Goal: Transaction & Acquisition: Book appointment/travel/reservation

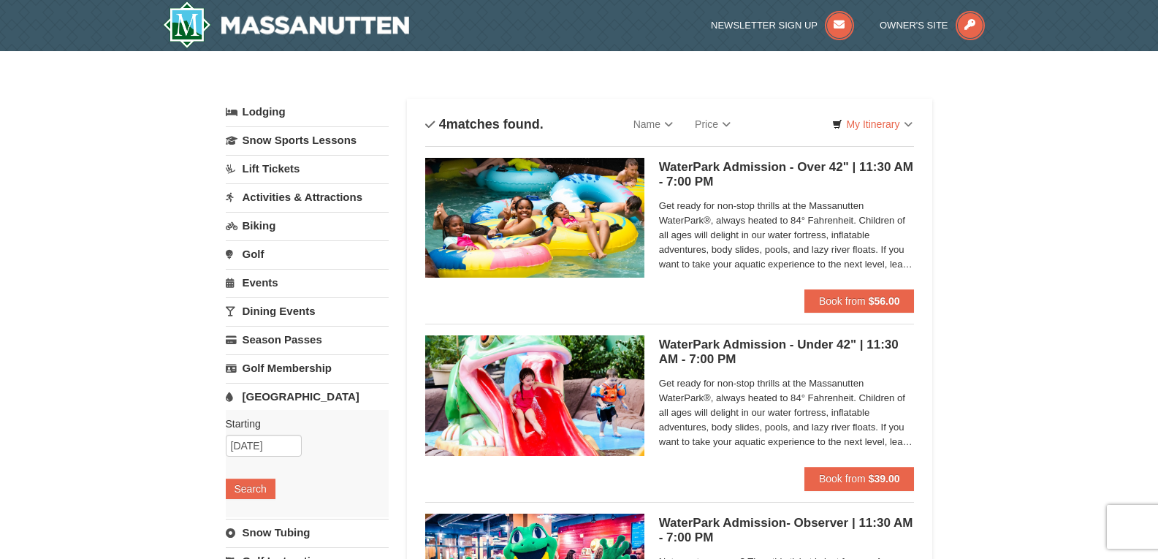
click at [281, 166] on link "Lift Tickets" at bounding box center [307, 168] width 163 height 27
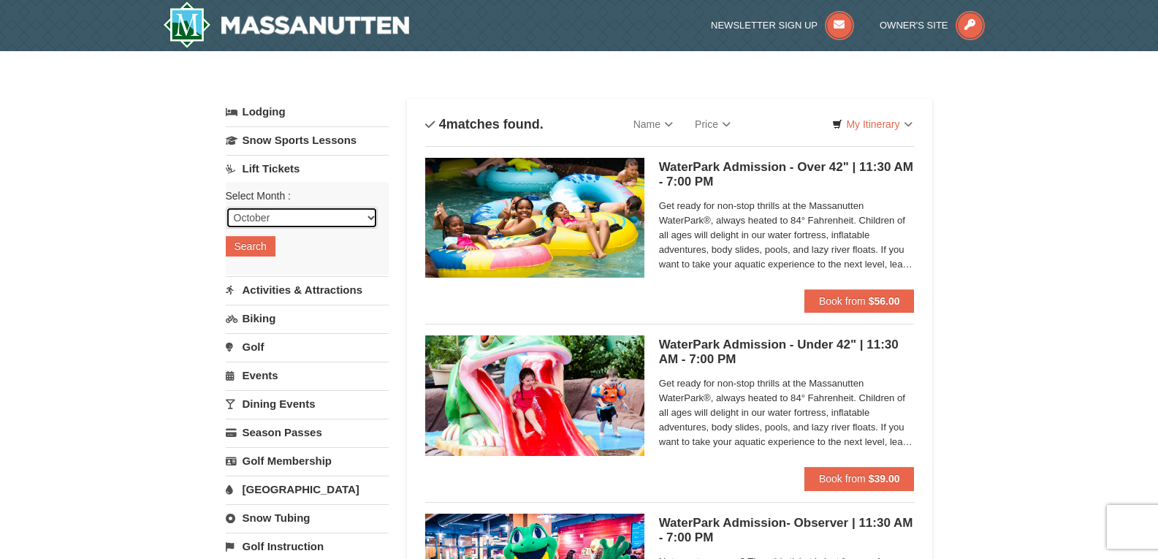
click at [286, 216] on select "October November December January February March April May June July August Sep…" at bounding box center [302, 218] width 152 height 22
select select "12"
click at [226, 207] on select "October November December January February March April May June July August Sep…" at bounding box center [302, 218] width 152 height 22
click at [260, 253] on button "Search" at bounding box center [251, 246] width 50 height 20
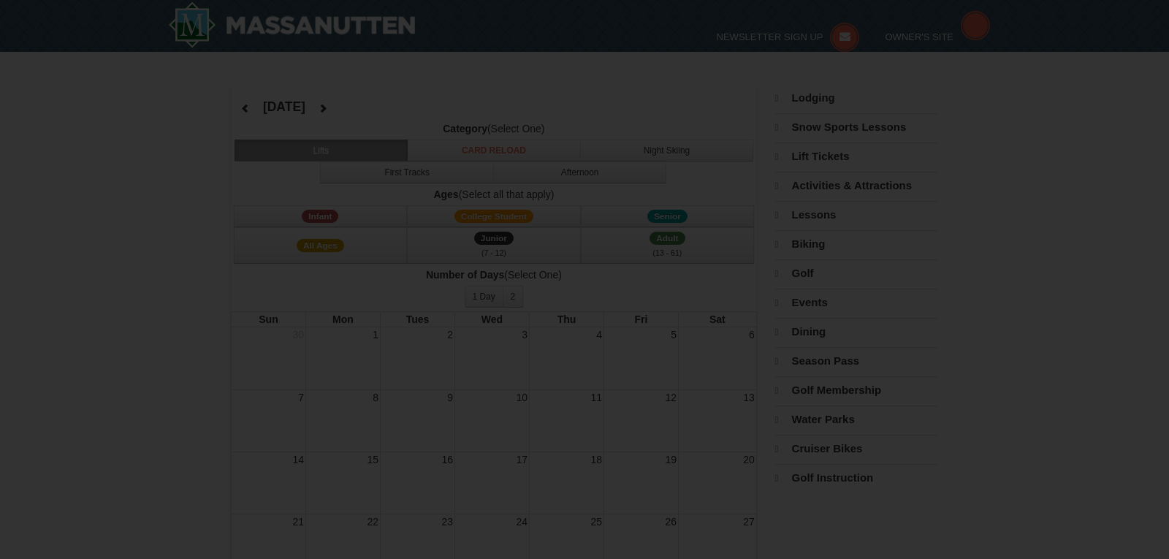
select select "12"
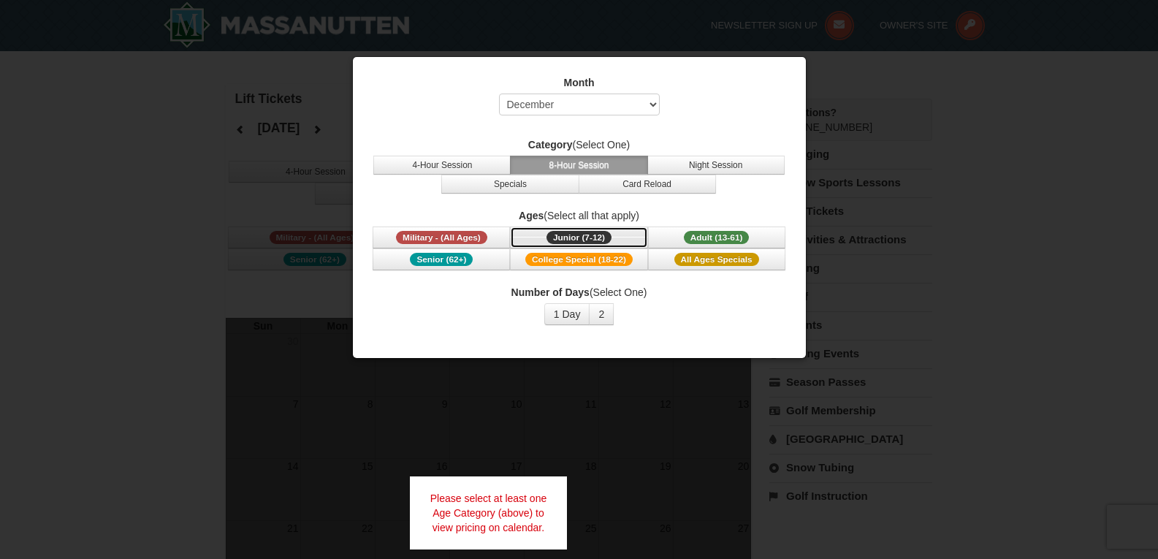
click at [559, 238] on span "Junior (7-12)" at bounding box center [579, 237] width 65 height 13
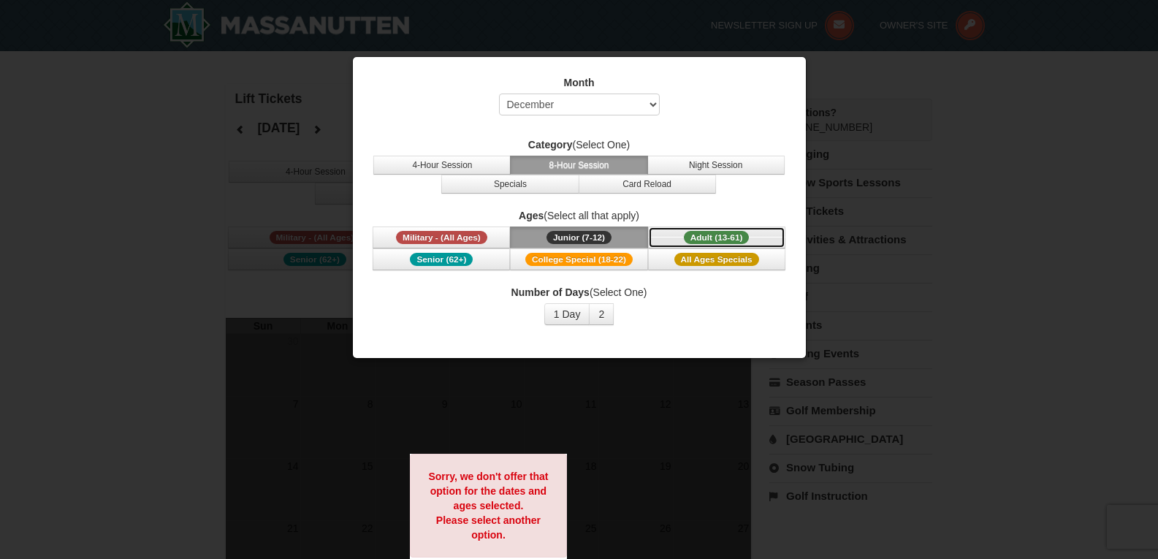
click at [734, 235] on span "Adult (13-61)" at bounding box center [717, 237] width 66 height 13
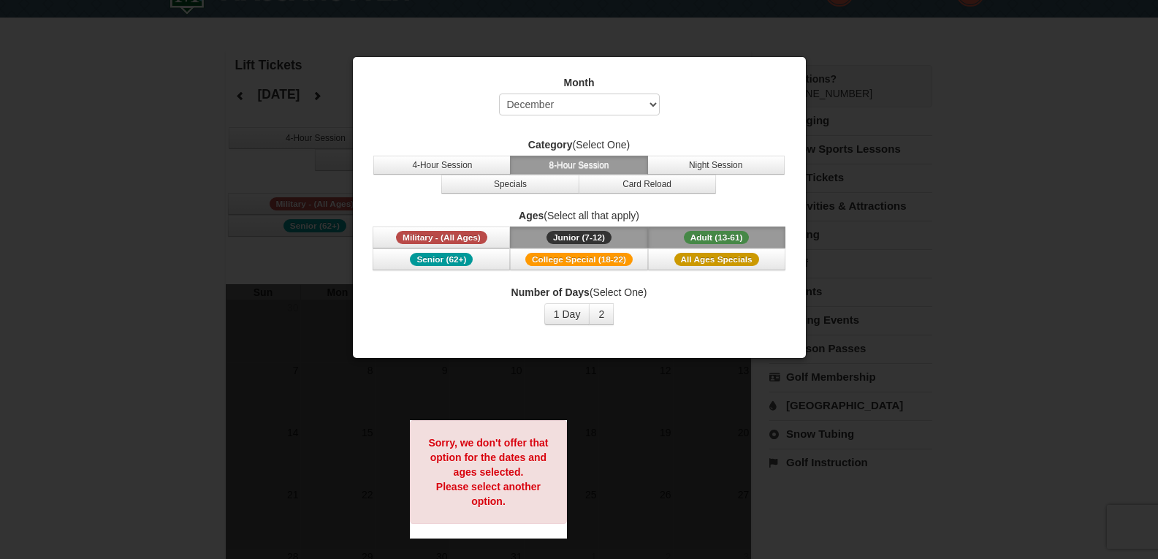
scroll to position [34, 0]
click at [566, 319] on button "1 Day" at bounding box center [567, 314] width 46 height 22
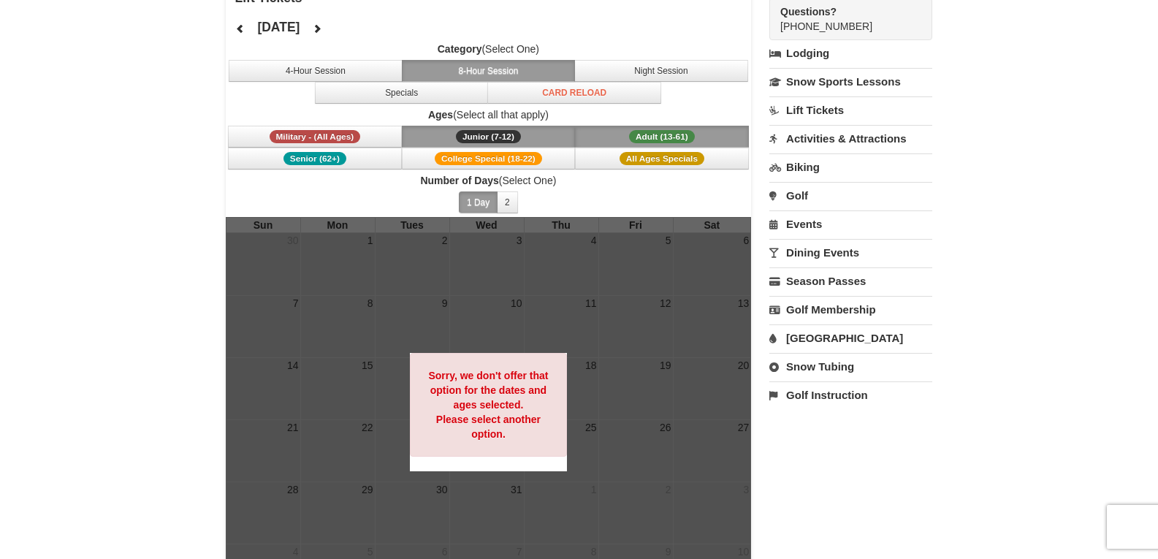
scroll to position [100, 0]
click at [514, 208] on button "2" at bounding box center [507, 203] width 21 height 22
click at [484, 199] on button "1 Day" at bounding box center [478, 203] width 39 height 22
click at [322, 32] on icon at bounding box center [317, 29] width 10 height 10
click at [414, 103] on button "Specials" at bounding box center [402, 94] width 174 height 22
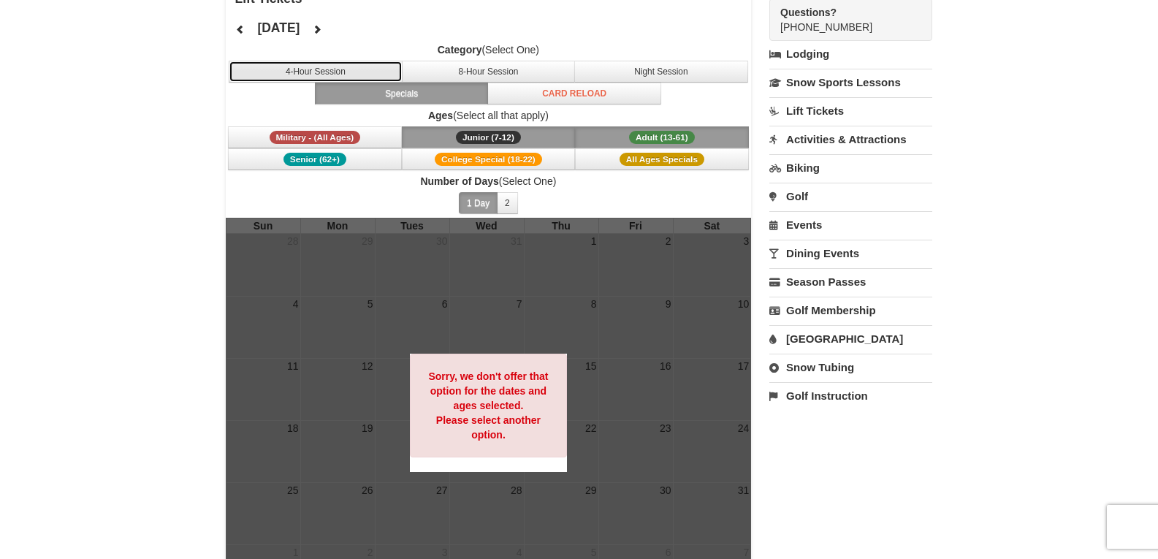
click at [361, 73] on button "4-Hour Session" at bounding box center [316, 72] width 174 height 22
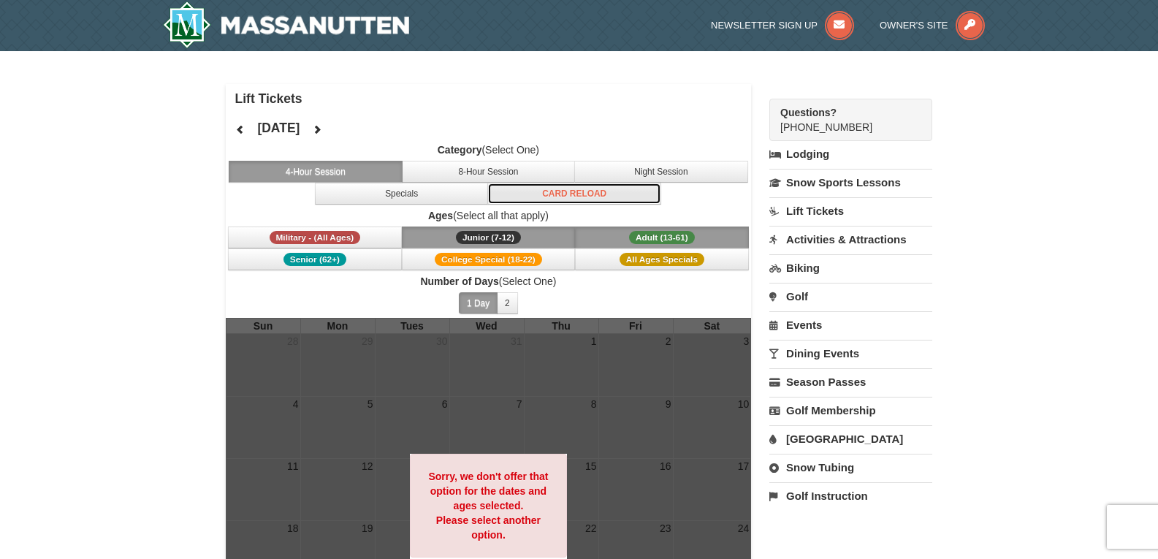
click at [617, 183] on button "Card Reload" at bounding box center [574, 194] width 174 height 22
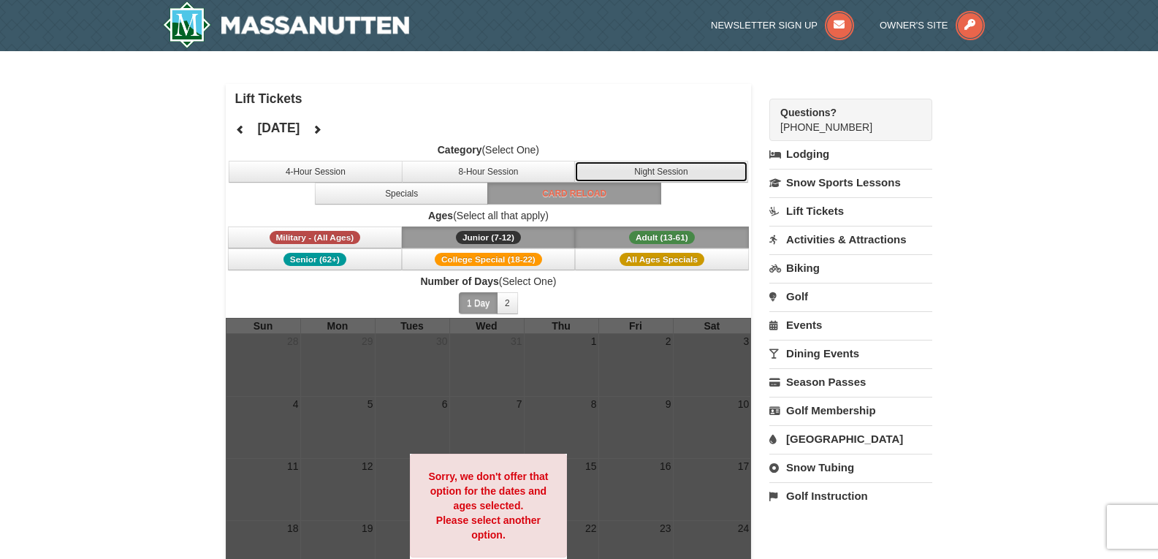
click at [632, 167] on button "Night Session" at bounding box center [661, 172] width 174 height 22
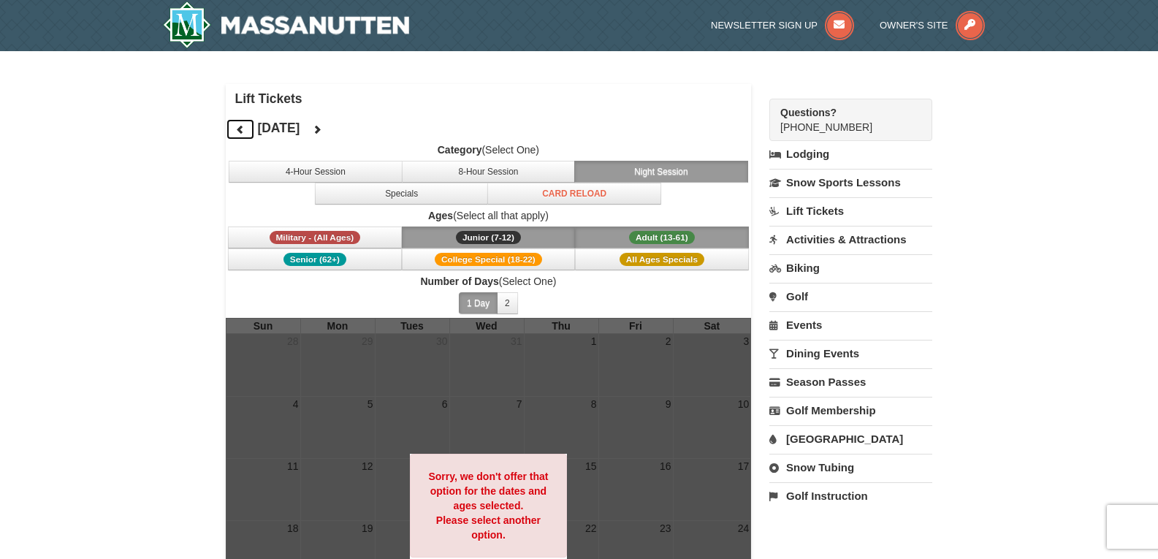
click at [237, 127] on icon at bounding box center [240, 129] width 10 height 10
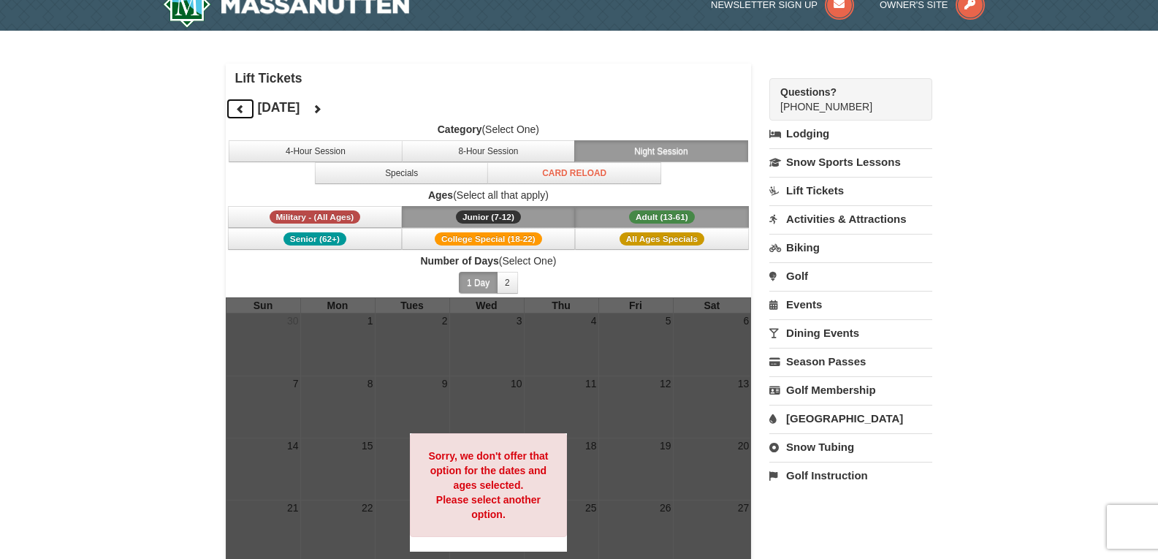
scroll to position [21, 0]
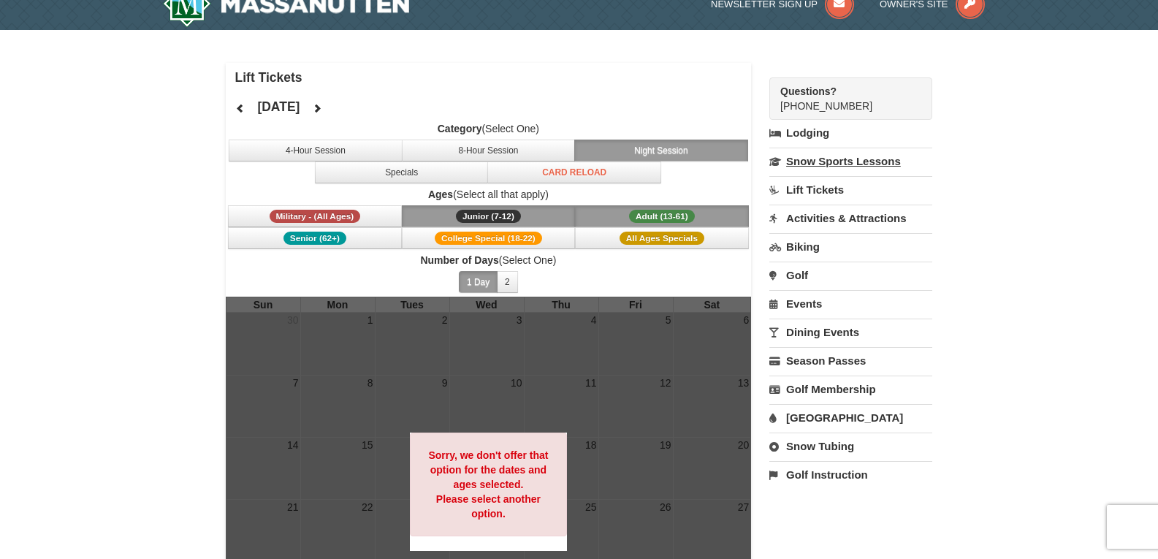
click at [845, 162] on link "Snow Sports Lessons" at bounding box center [850, 161] width 163 height 27
